Goal: Transaction & Acquisition: Purchase product/service

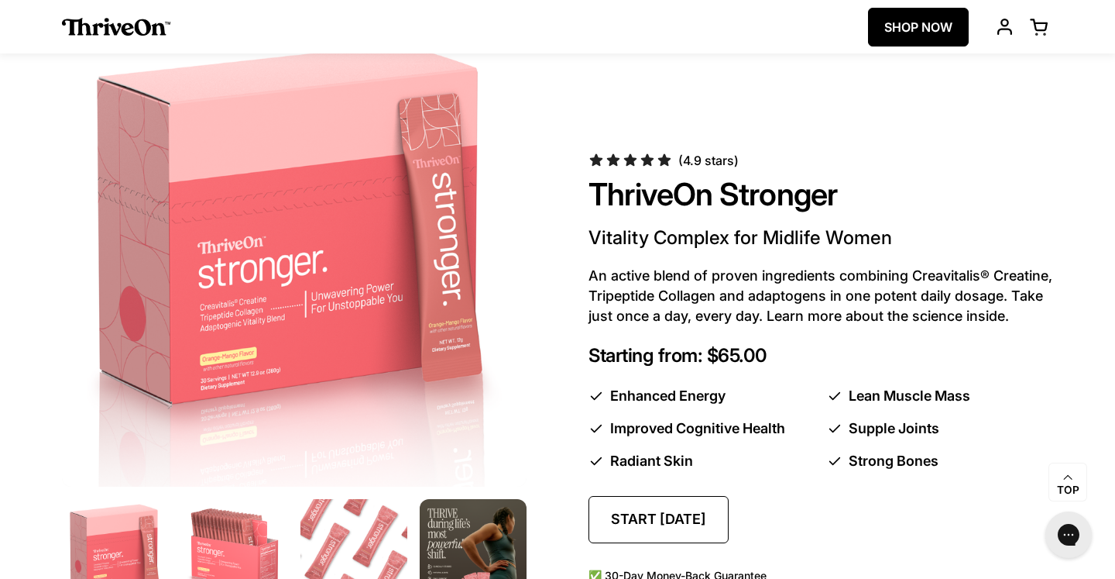
scroll to position [743, 0]
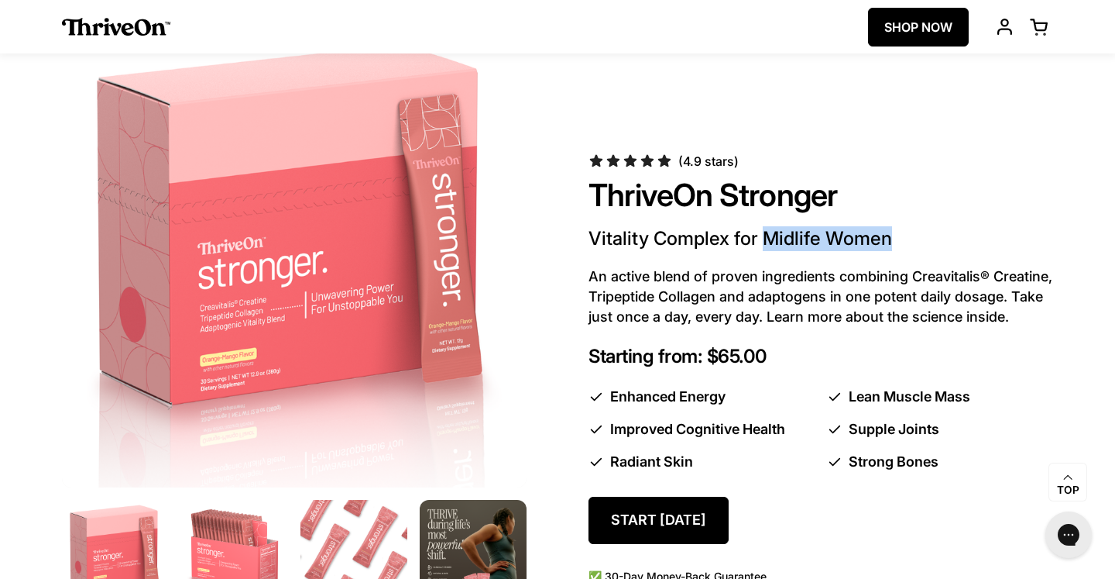
drag, startPoint x: 888, startPoint y: 246, endPoint x: 763, endPoint y: 242, distance: 124.8
click at [763, 242] on p "Vitality Complex for Midlife Women" at bounding box center [821, 238] width 465 height 25
click at [785, 263] on div "(4.9 stars) ThriveOn Stronger Vitality Complex for Midlife Women An active blen…" at bounding box center [821, 374] width 465 height 443
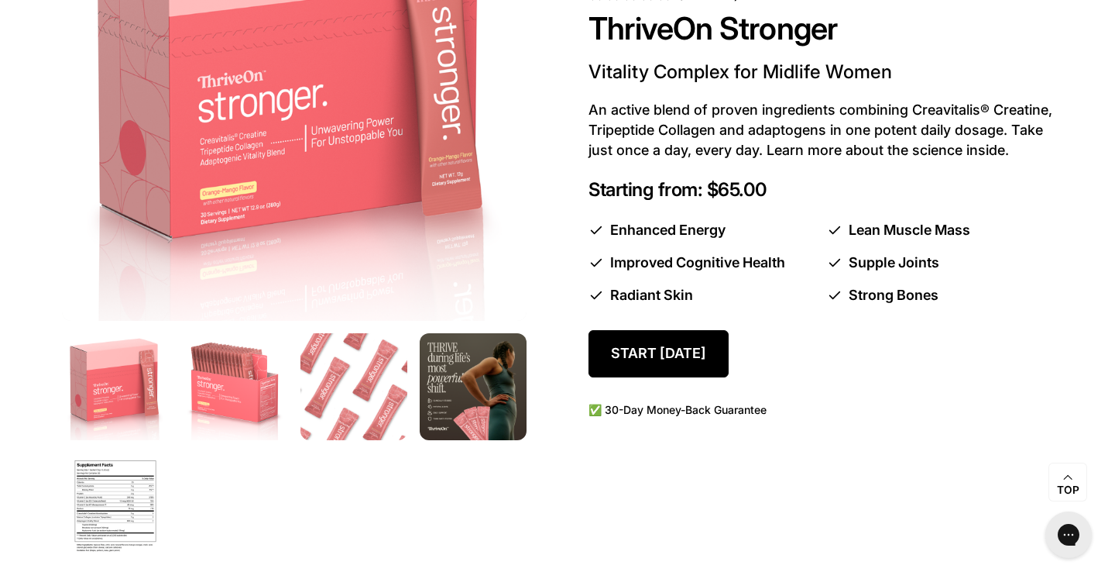
scroll to position [908, 0]
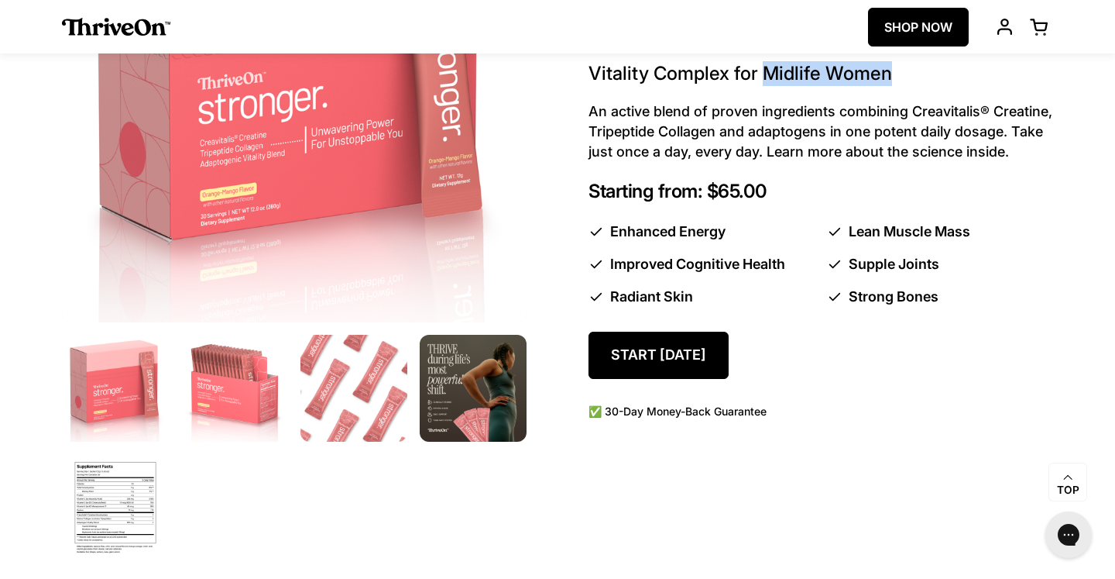
drag, startPoint x: 762, startPoint y: 74, endPoint x: 895, endPoint y: 72, distance: 133.2
click at [895, 72] on p "Vitality Complex for Midlife Women" at bounding box center [821, 73] width 465 height 25
click at [733, 190] on p "Starting from: $65.00" at bounding box center [821, 191] width 465 height 22
drag, startPoint x: 717, startPoint y: 189, endPoint x: 774, endPoint y: 188, distance: 57.3
click at [774, 188] on p "Starting from: $65.00" at bounding box center [821, 191] width 465 height 22
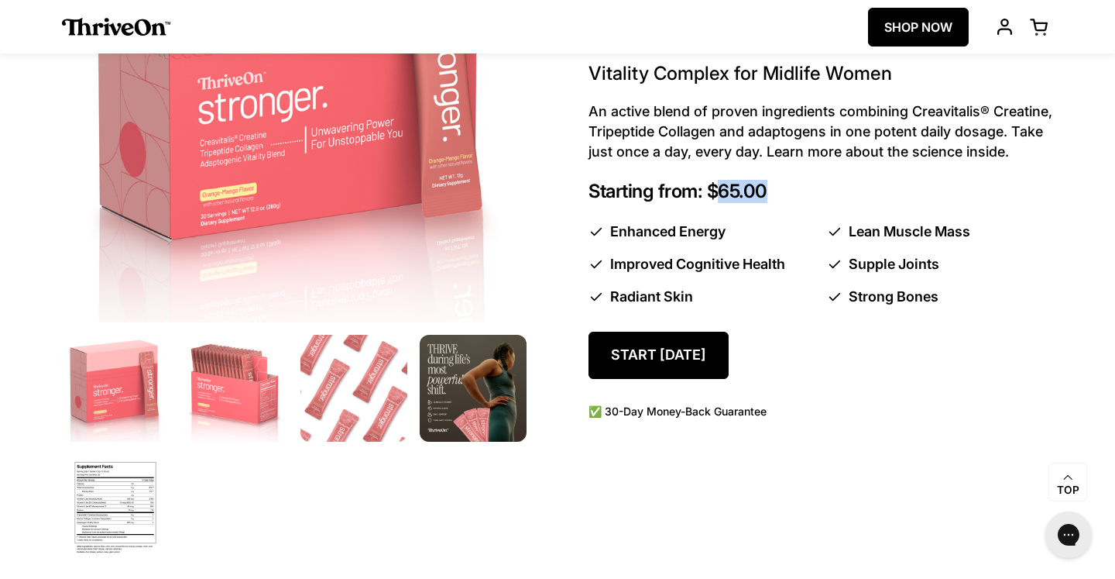
click at [774, 188] on p "Starting from: $65.00" at bounding box center [821, 191] width 465 height 22
drag, startPoint x: 773, startPoint y: 189, endPoint x: 690, endPoint y: 189, distance: 82.9
click at [690, 189] on p "Starting from: $65.00" at bounding box center [821, 191] width 465 height 22
click at [788, 203] on div "(4.9 stars) ThriveOn Stronger Vitality Complex for Midlife Women An active blen…" at bounding box center [821, 209] width 465 height 443
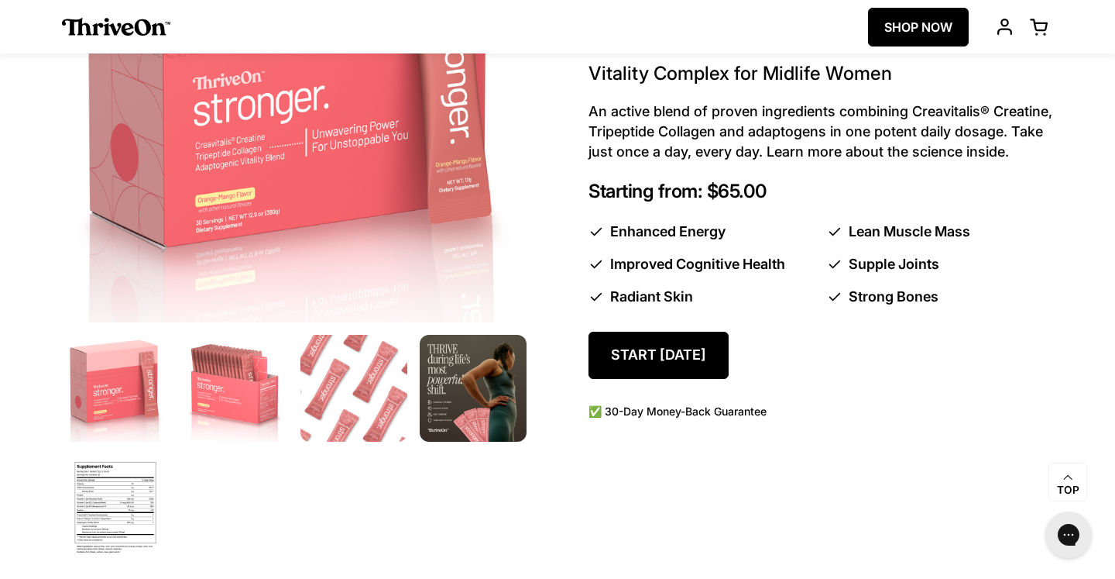
scroll to position [870, 0]
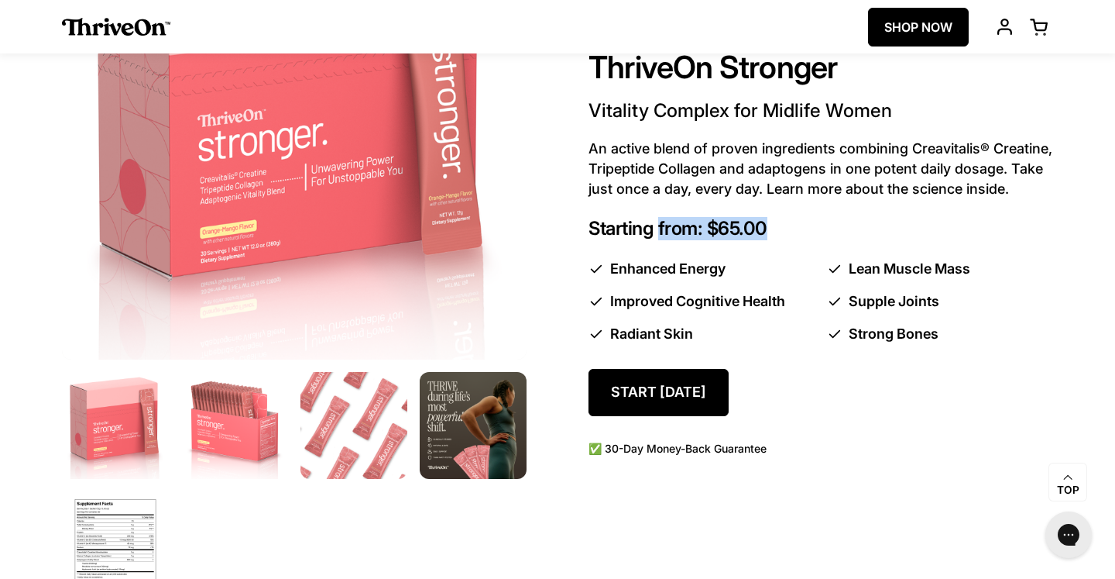
drag, startPoint x: 775, startPoint y: 224, endPoint x: 658, endPoint y: 224, distance: 116.9
click at [658, 224] on p "Starting from: $65.00" at bounding box center [821, 229] width 465 height 22
click at [721, 225] on p "Starting from: $65.00" at bounding box center [821, 229] width 465 height 22
click at [766, 1] on div "ThriveOn SHOP NOW Open cart Open menu" at bounding box center [561, 26] width 999 height 53
